Goal: Transaction & Acquisition: Book appointment/travel/reservation

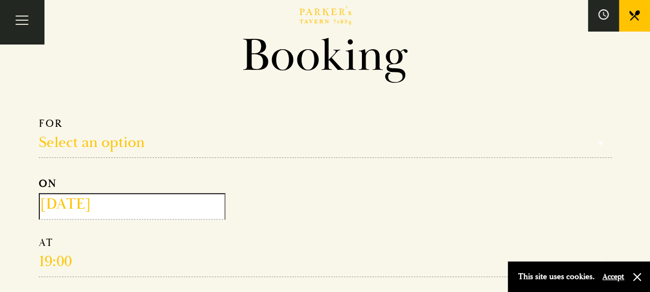
scroll to position [103, 0]
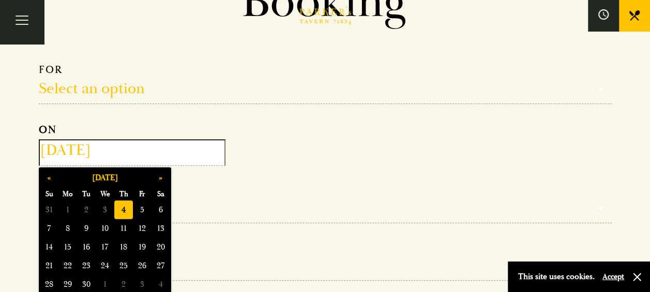
click at [142, 149] on input "[DATE]" at bounding box center [132, 152] width 187 height 26
click at [72, 267] on span "22" at bounding box center [67, 265] width 19 height 19
type input "[DATE]"
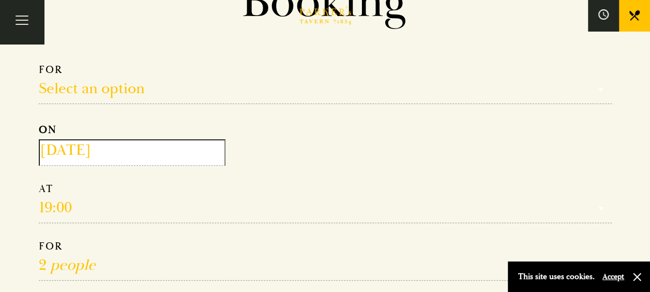
click at [83, 200] on select "Reservation time" at bounding box center [325, 202] width 573 height 41
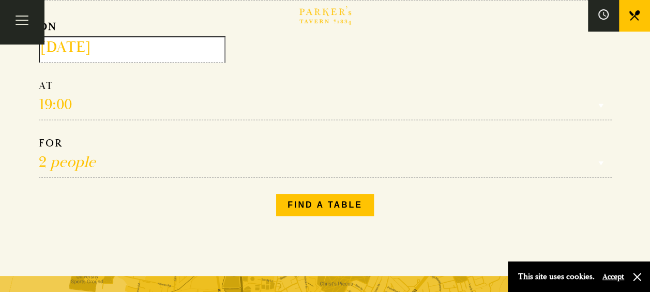
scroll to position [207, 0]
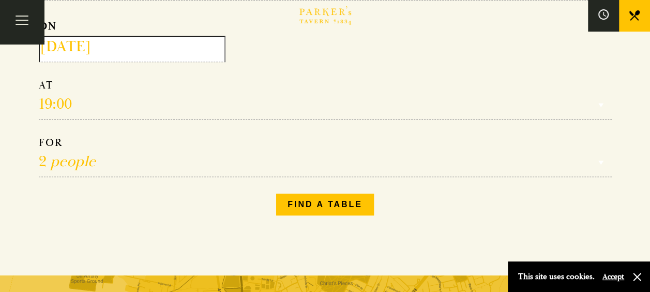
click at [94, 98] on select "Reservation time" at bounding box center [325, 99] width 573 height 41
drag, startPoint x: 103, startPoint y: 98, endPoint x: -2, endPoint y: 89, distance: 105.9
click at [0, 89] on html "Brasserie Restaurant [GEOGRAPHIC_DATA] | [PERSON_NAME] Tavern Cambridge [PERSON…" at bounding box center [325, 225] width 650 height 865
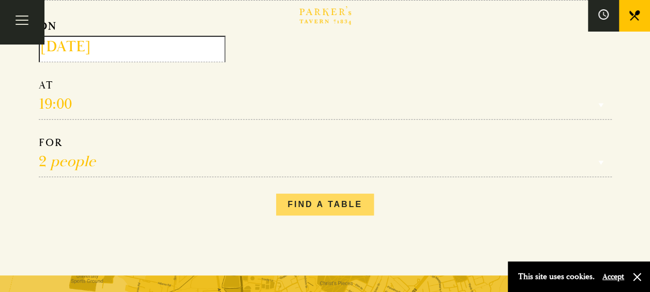
click at [311, 203] on button "Find a table" at bounding box center [325, 204] width 98 height 22
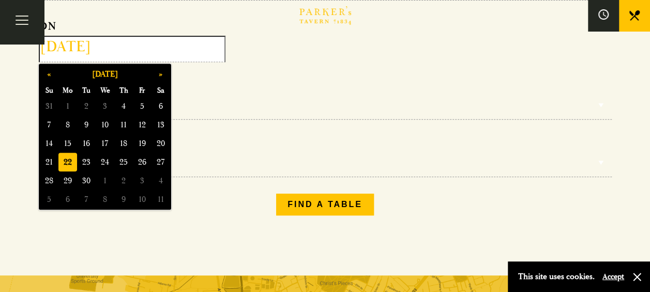
drag, startPoint x: 133, startPoint y: 48, endPoint x: 79, endPoint y: 47, distance: 54.8
click at [79, 47] on input "[DATE]" at bounding box center [132, 49] width 187 height 26
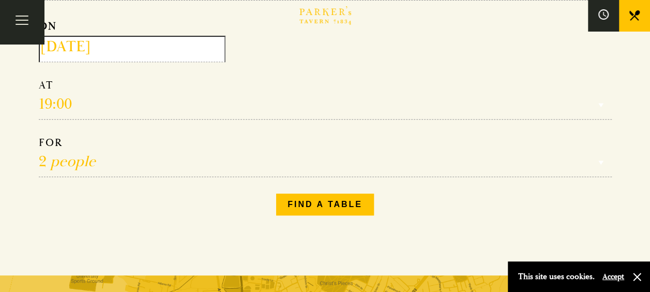
click at [436, 121] on form "Select an option Select an option Lunch Dinner Afternoon Tea ON [DATE] 19:00 12…" at bounding box center [325, 68] width 573 height 217
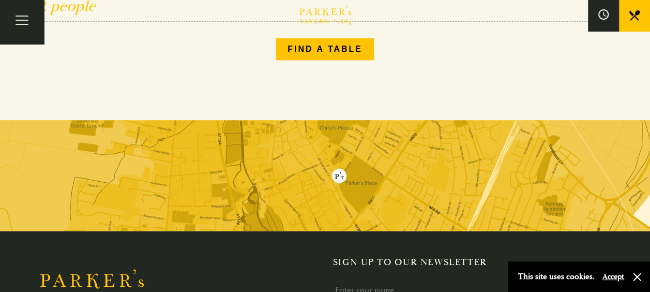
scroll to position [517, 0]
